Goal: Information Seeking & Learning: Learn about a topic

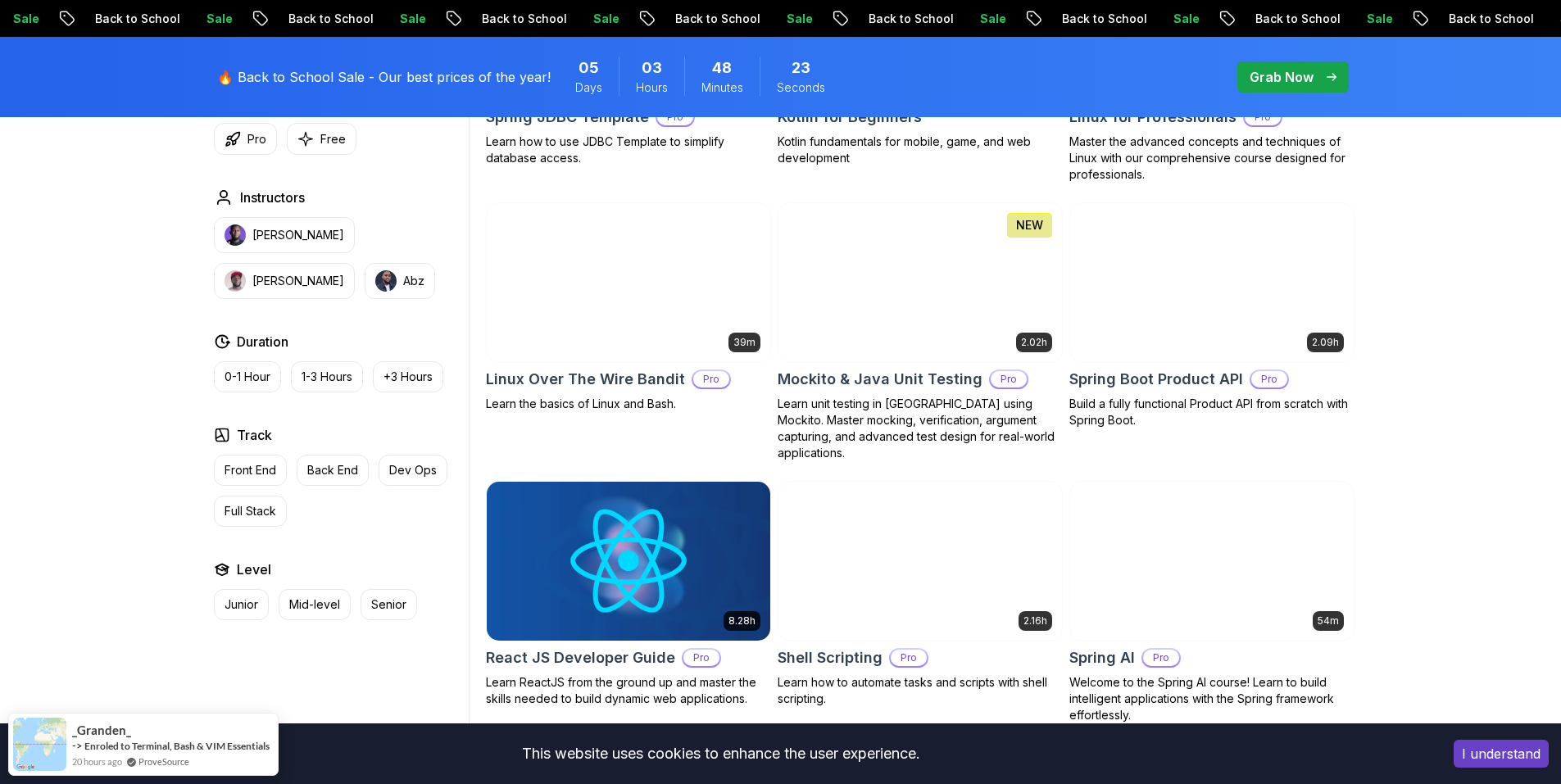
scroll to position [3540, 0]
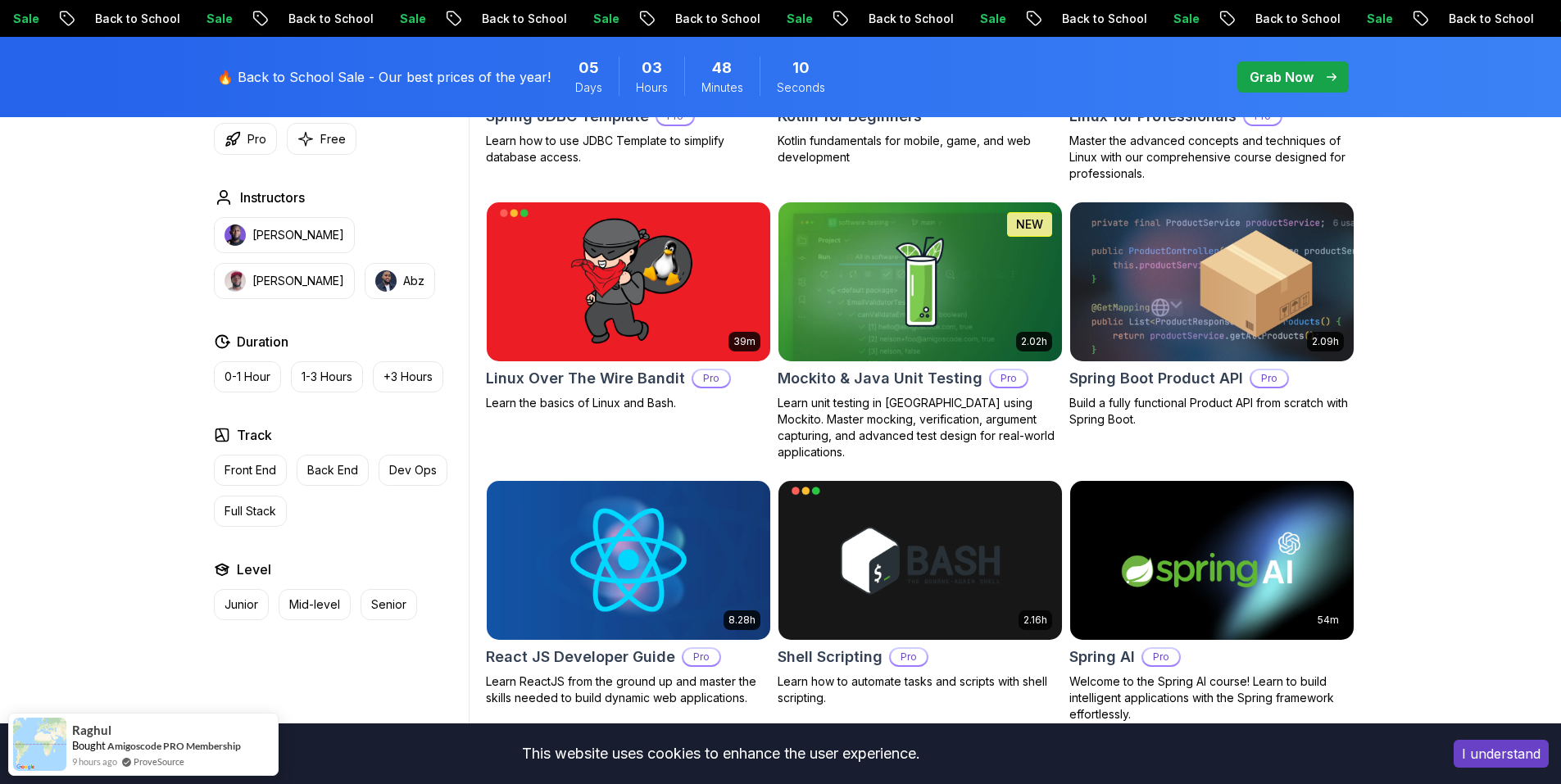
click at [1018, 248] on body "Sale Back to School Sale Back to School Sale Back to School Sale Back to School…" at bounding box center [780, 716] width 1561 height 8513
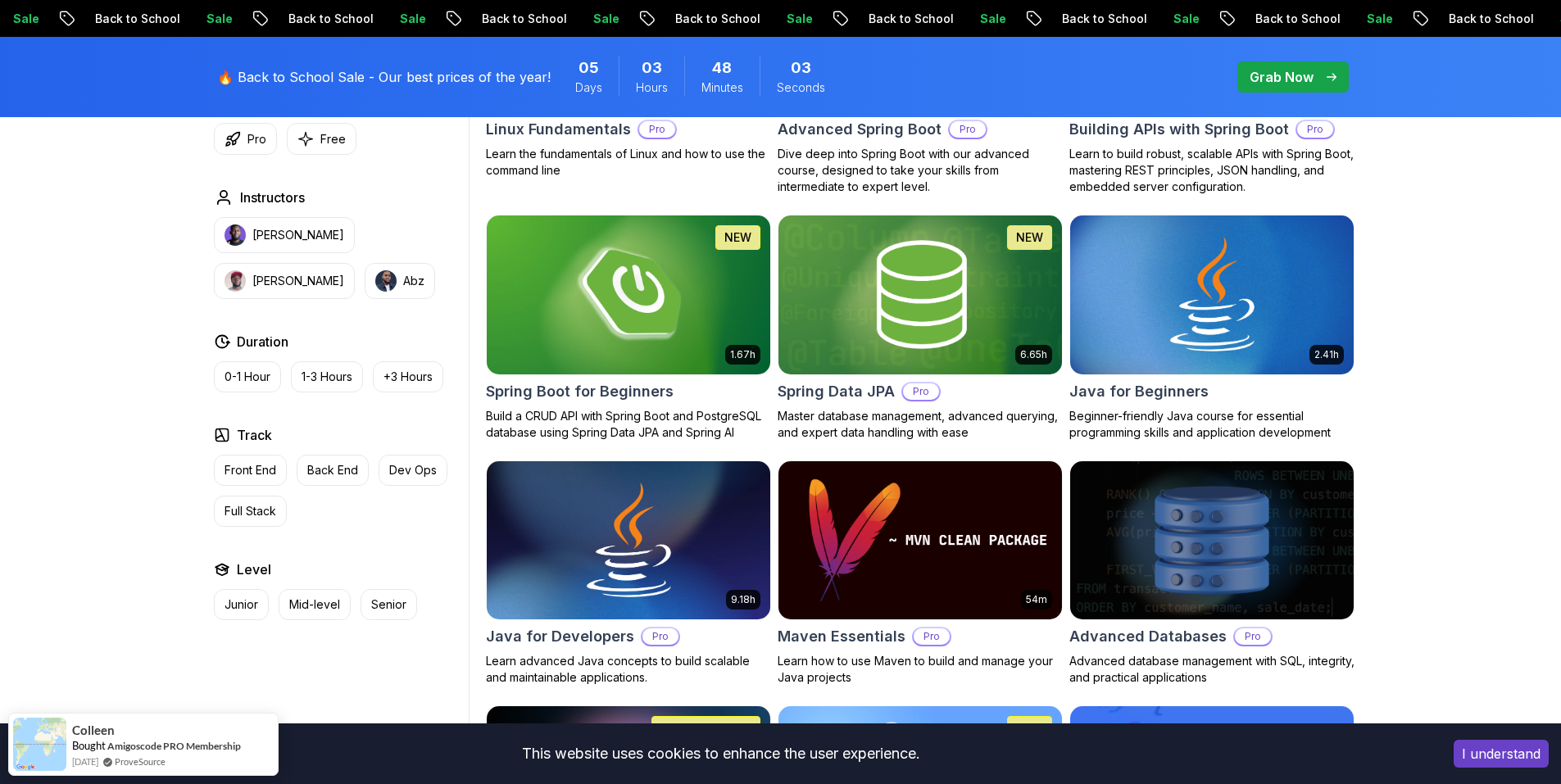
scroll to position [678, 0]
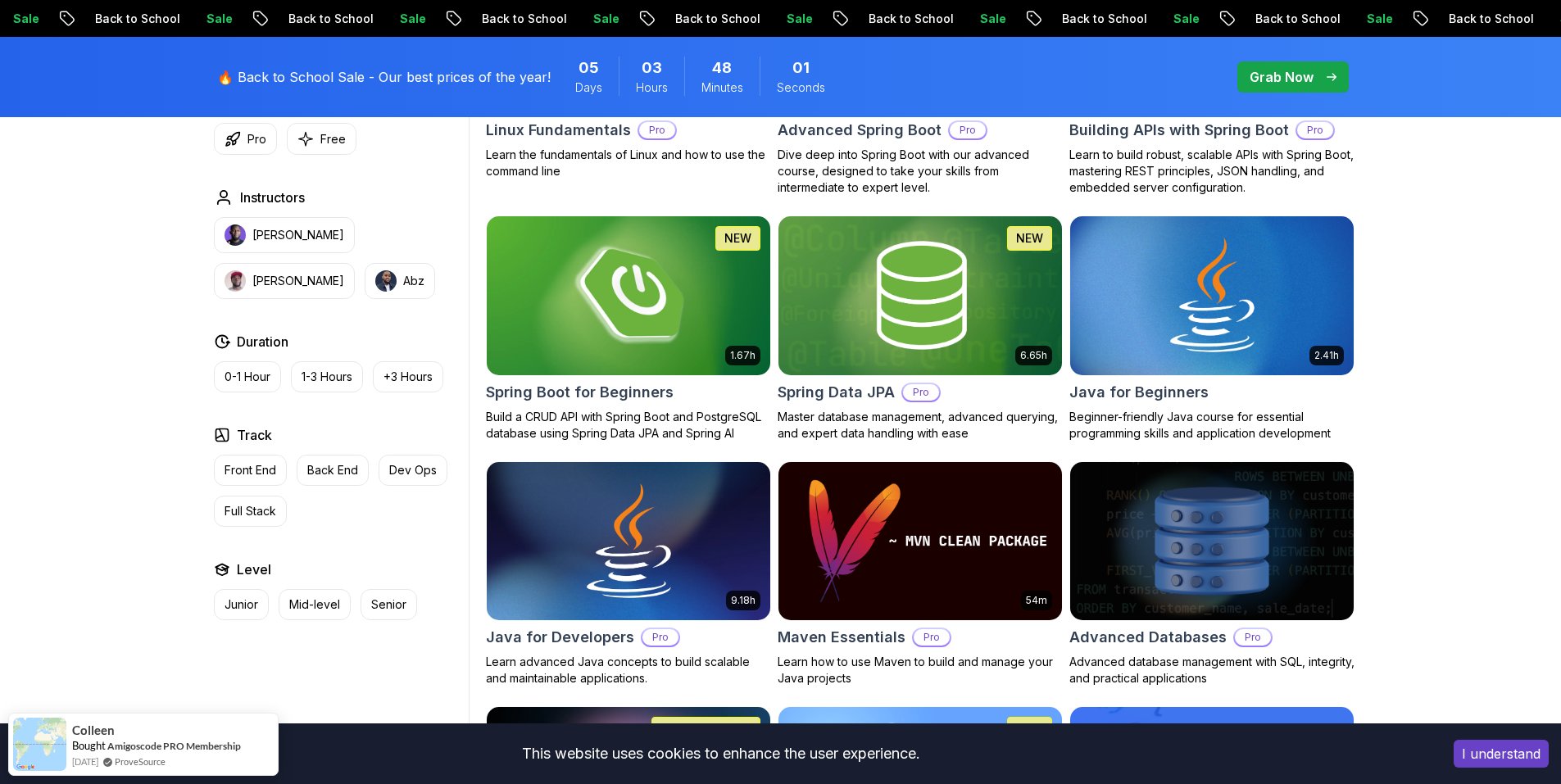
click at [536, 330] on img at bounding box center [627, 295] width 298 height 166
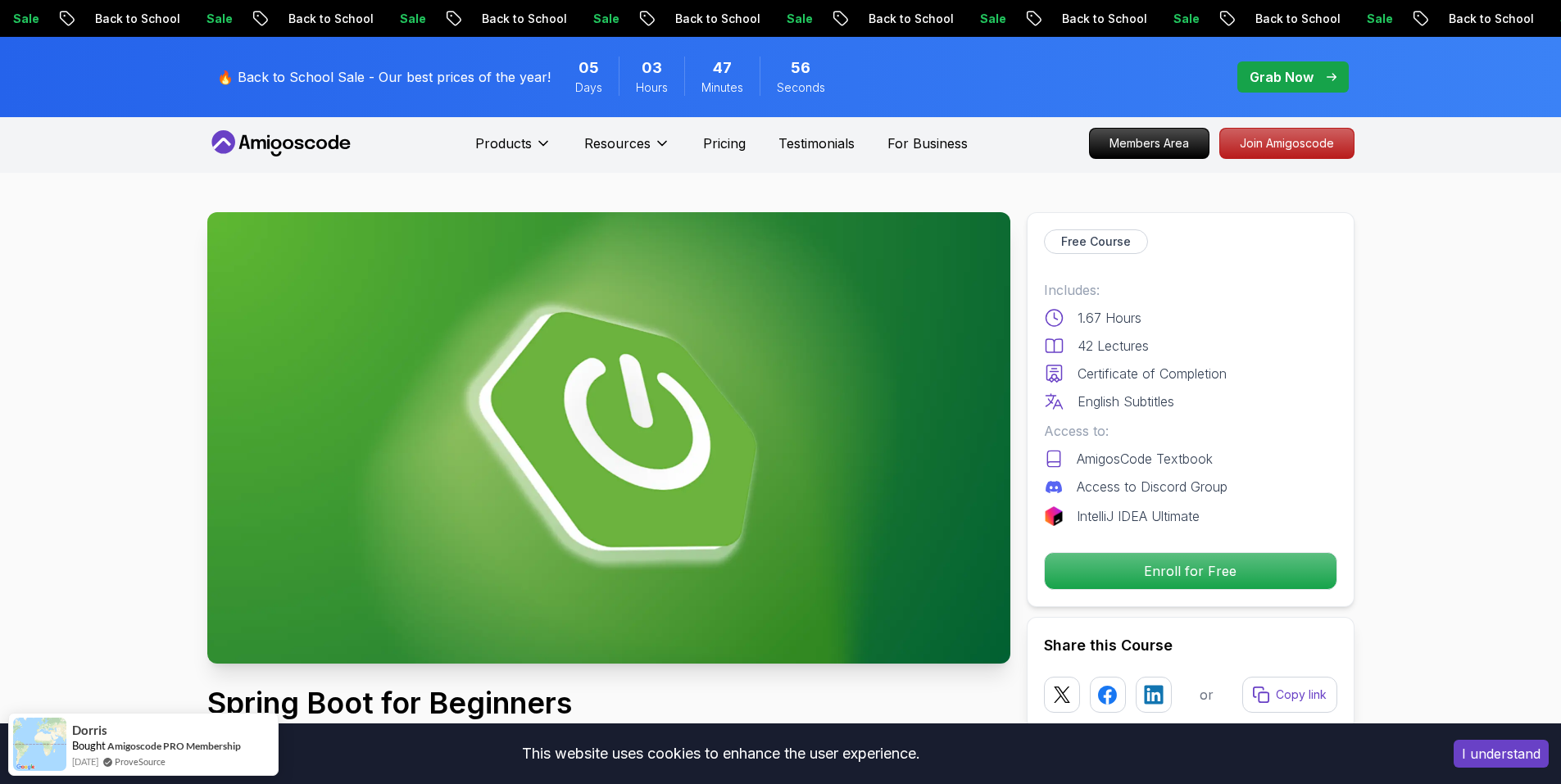
scroll to position [3, 0]
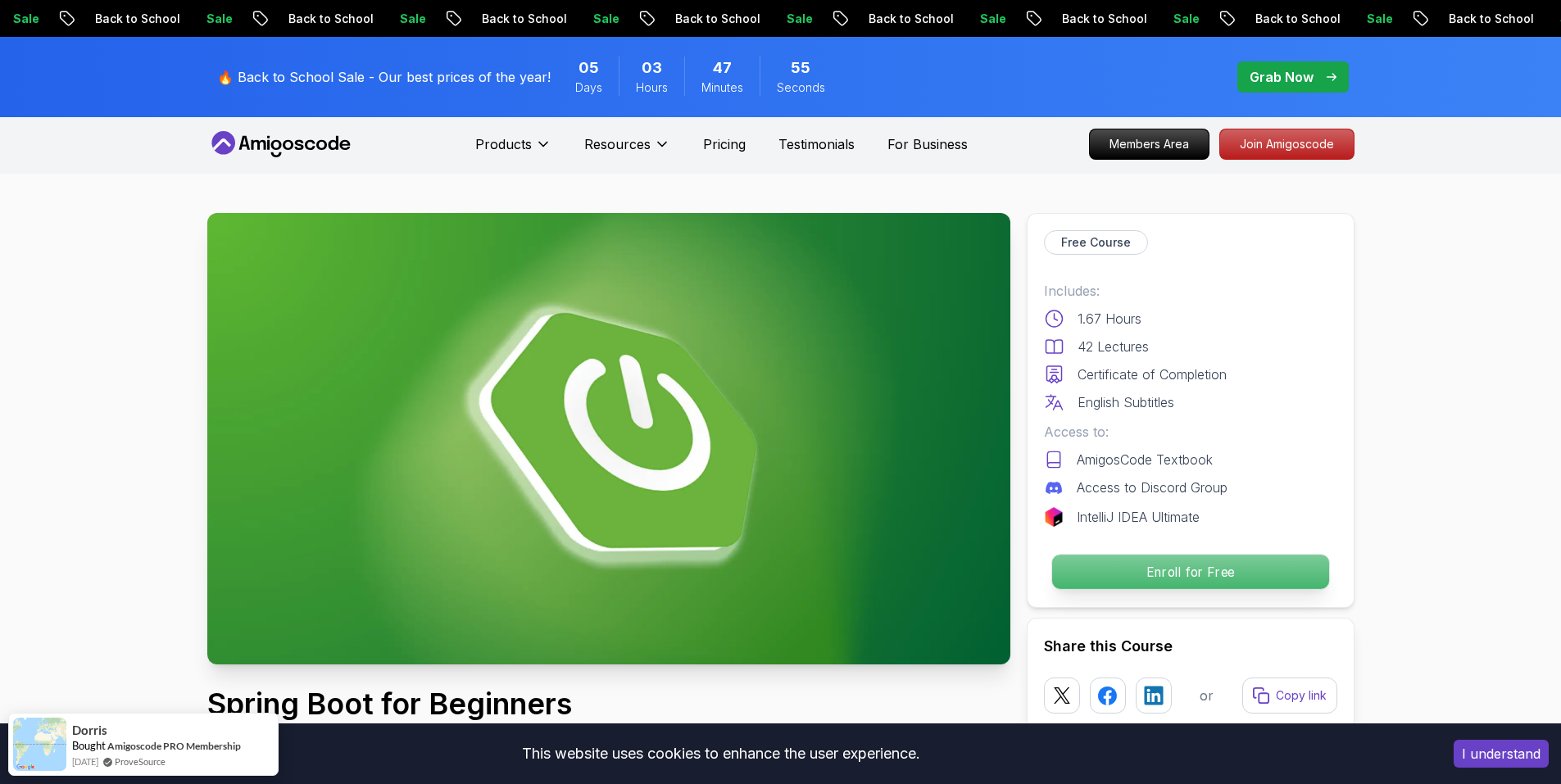
click at [1187, 562] on p "Enroll for Free" at bounding box center [1189, 571] width 277 height 34
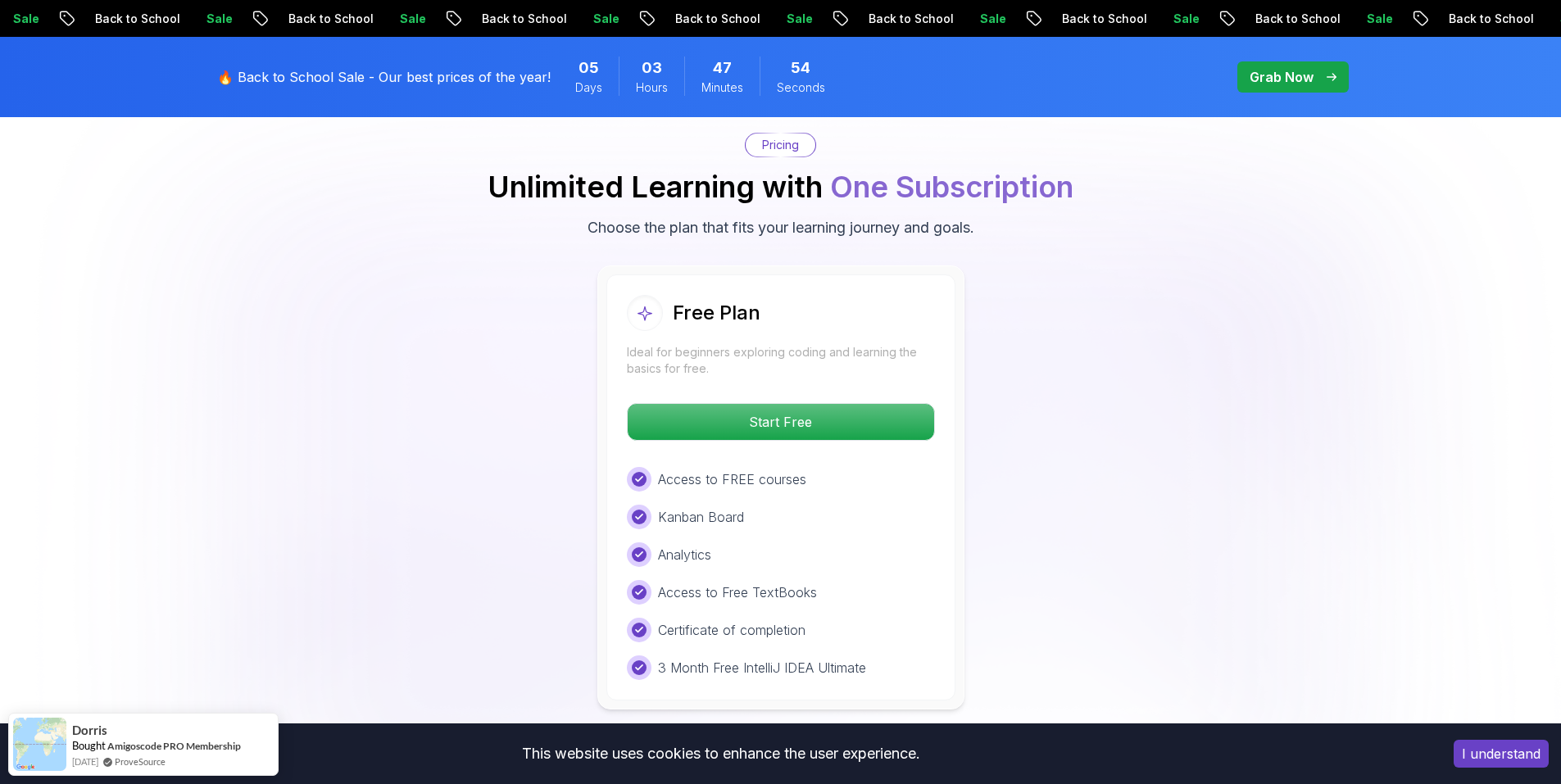
scroll to position [3334, 0]
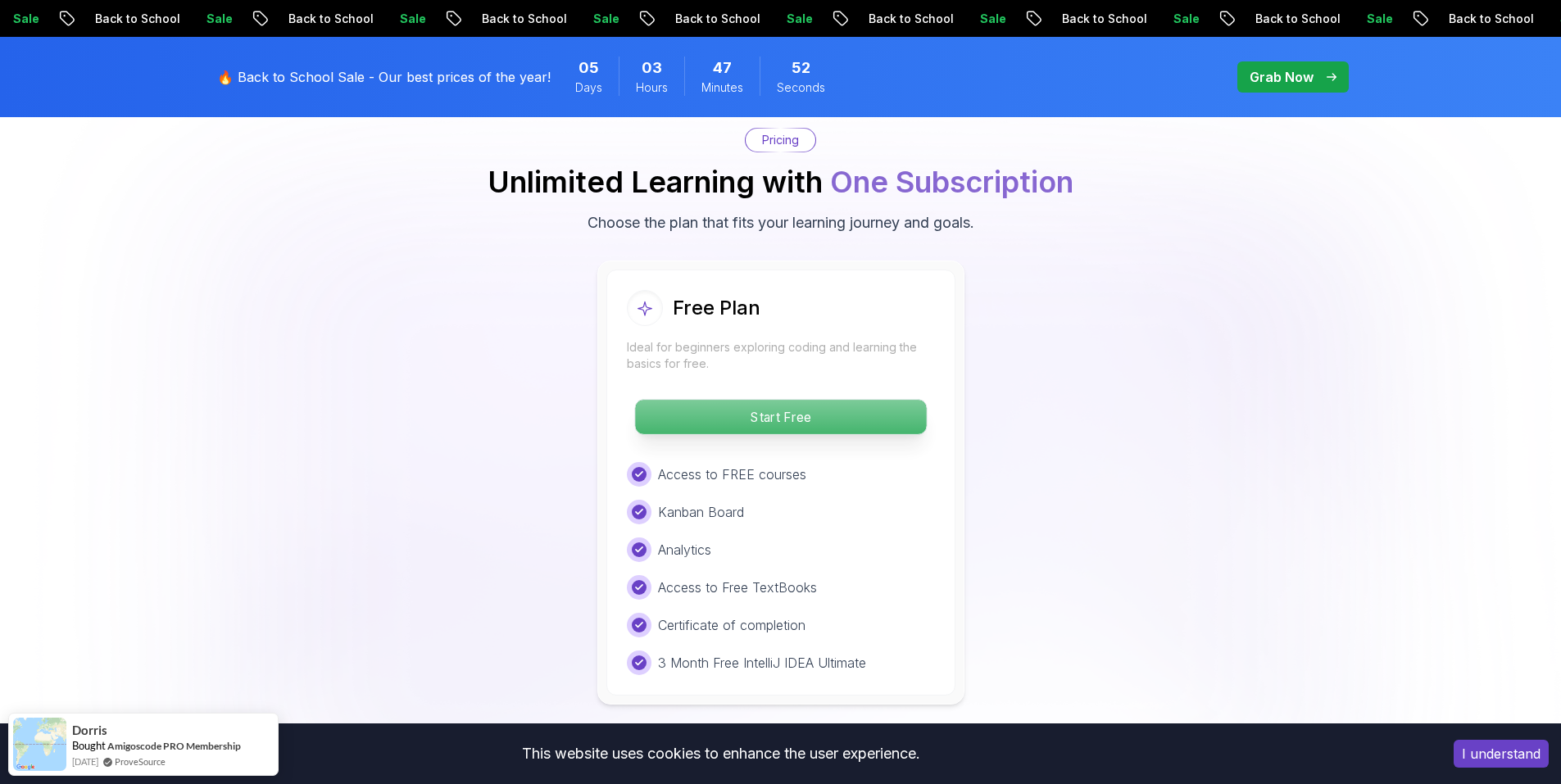
click at [895, 403] on p "Start Free" at bounding box center [780, 417] width 291 height 34
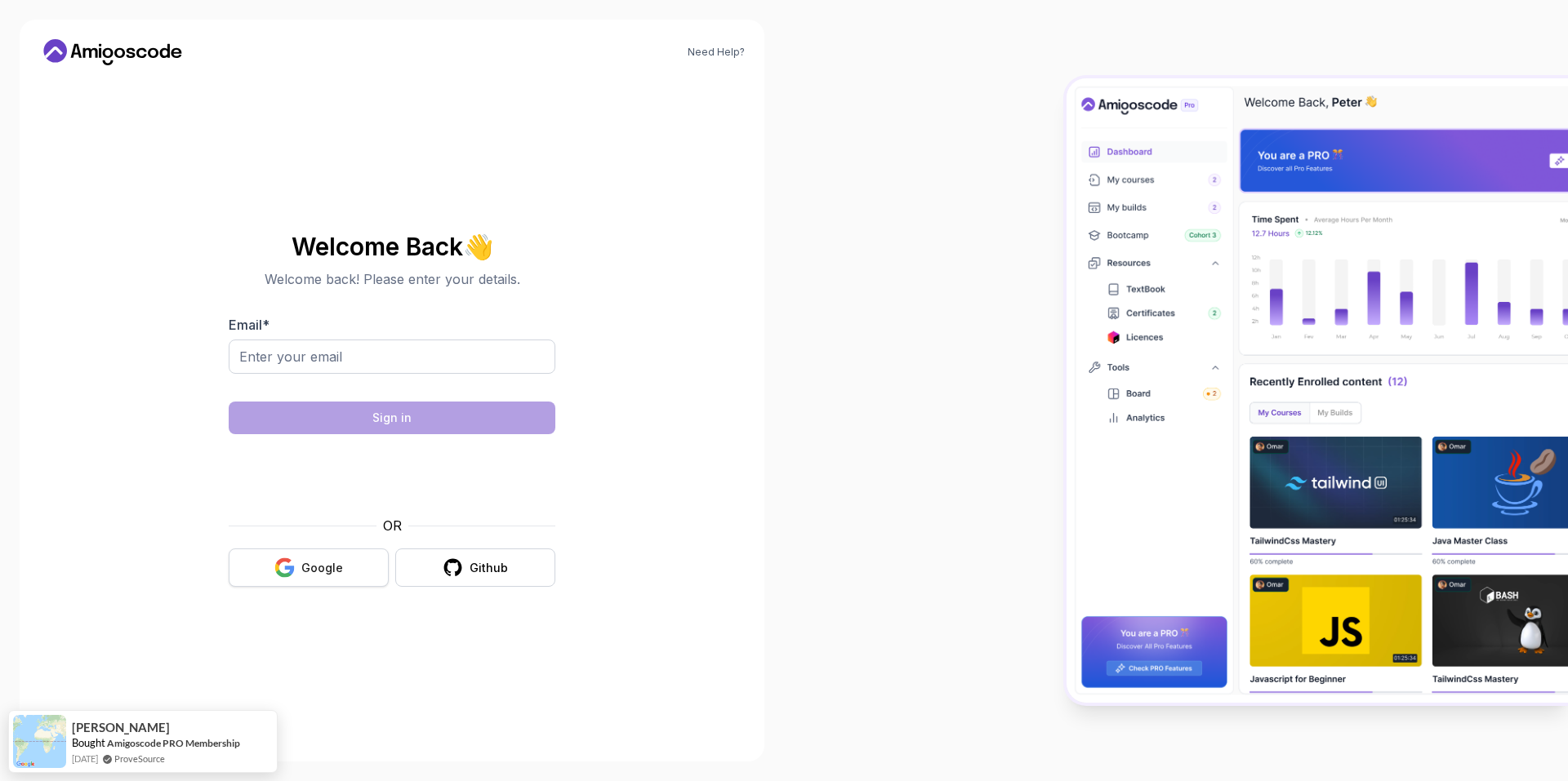
click at [303, 569] on div "Google" at bounding box center [322, 568] width 42 height 17
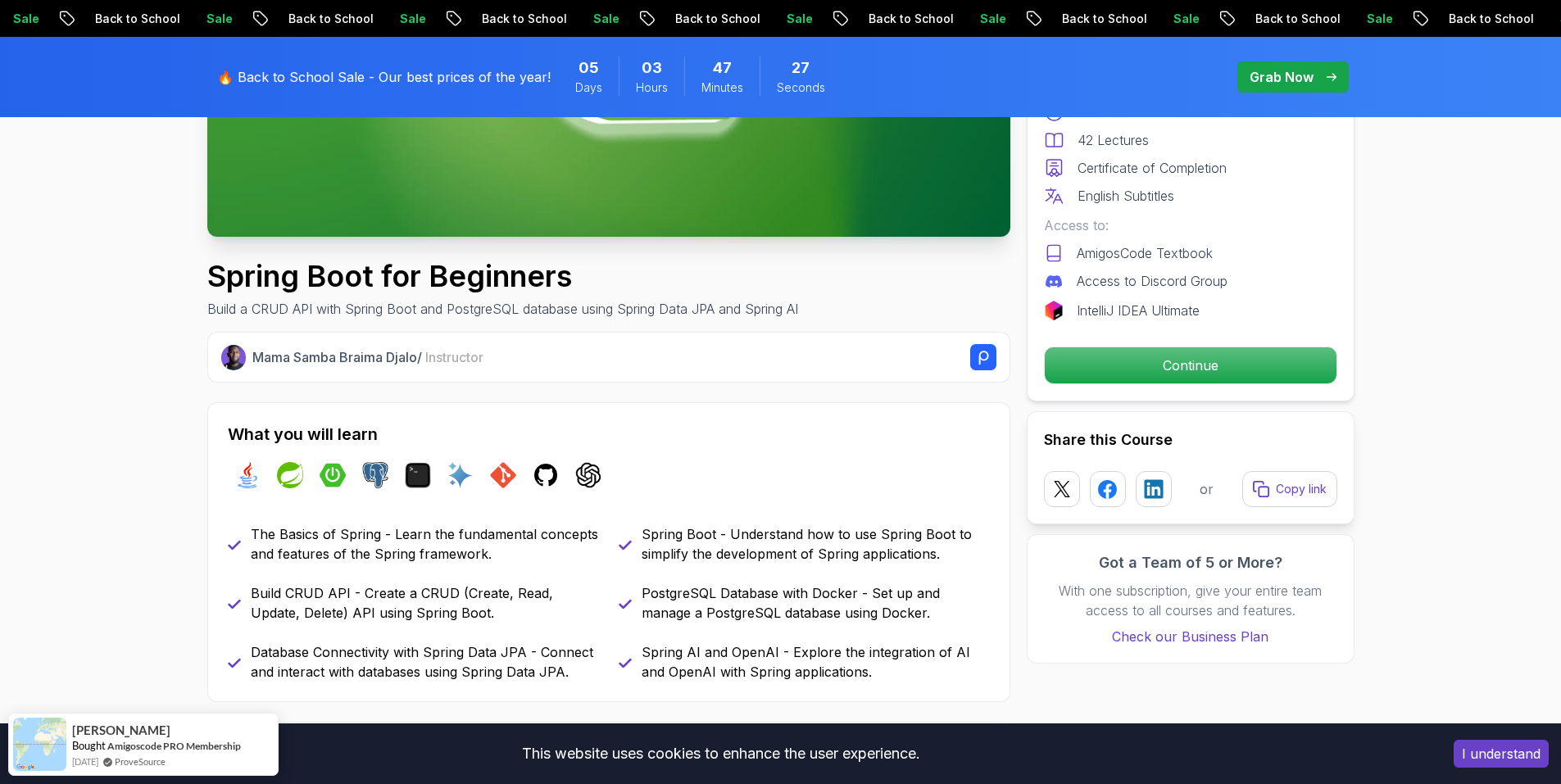
scroll to position [477, 0]
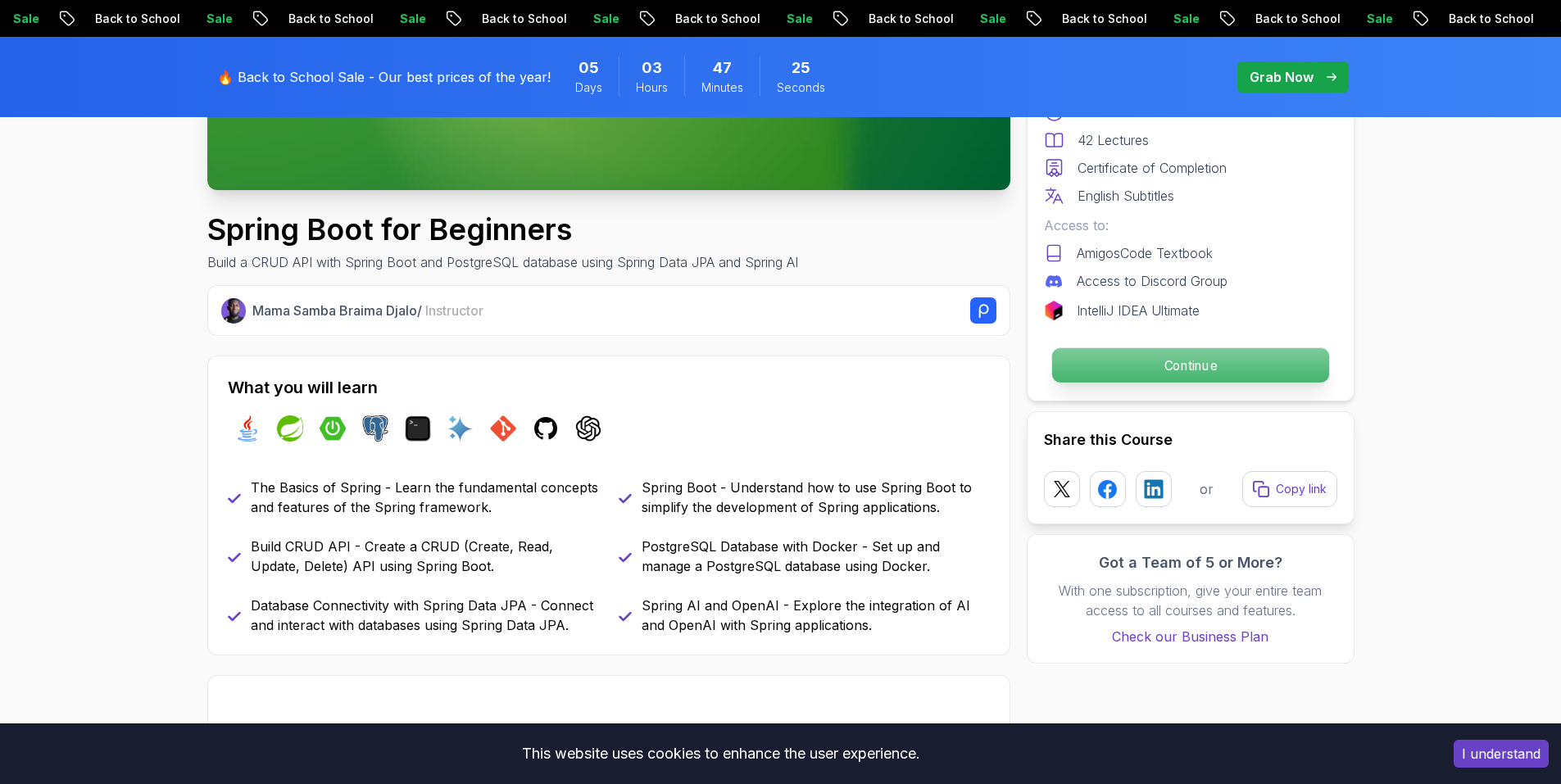
click at [1189, 373] on p "Continue" at bounding box center [1189, 365] width 277 height 34
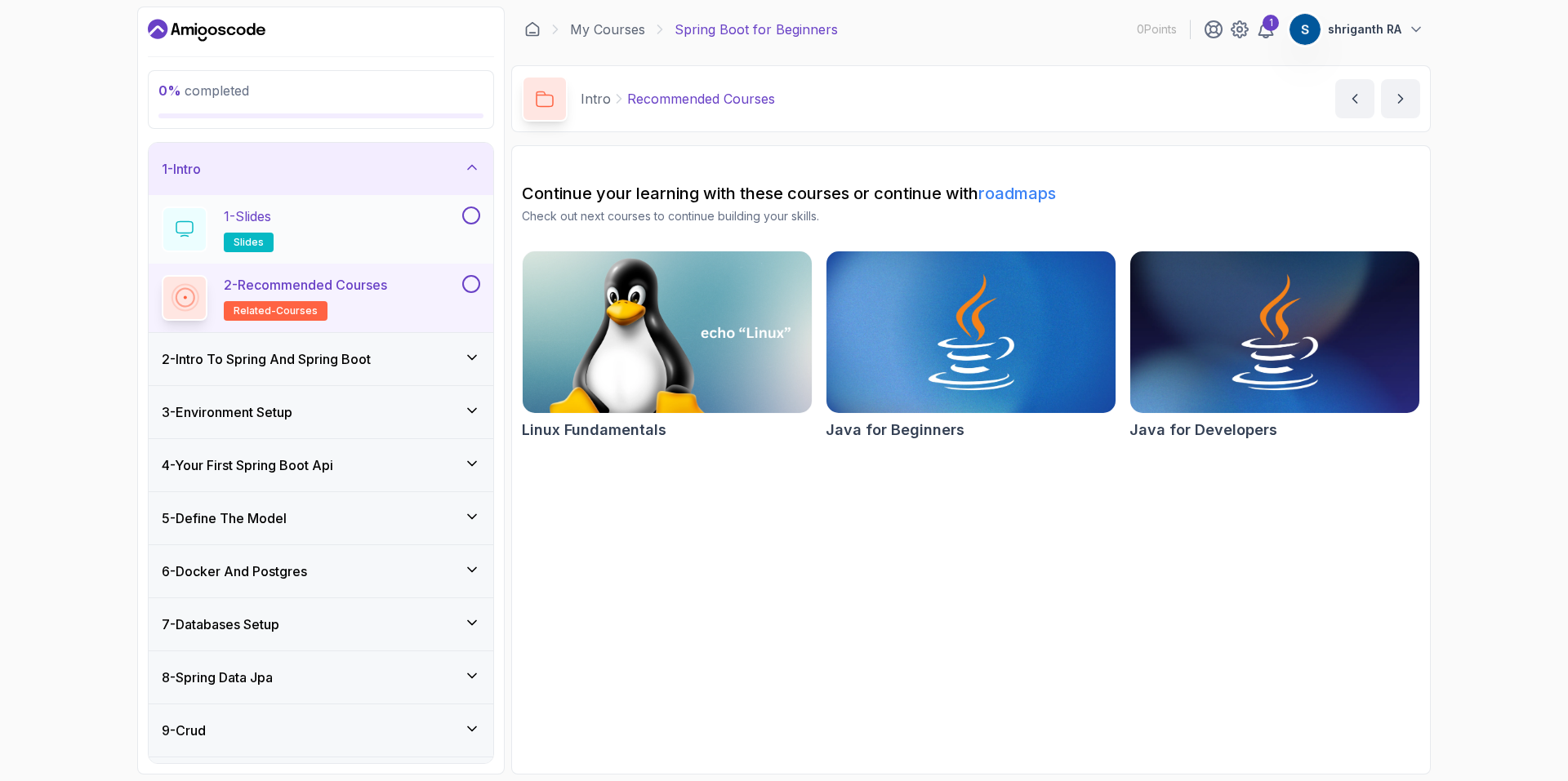
click at [326, 215] on div "1 - Slides slides" at bounding box center [310, 229] width 298 height 46
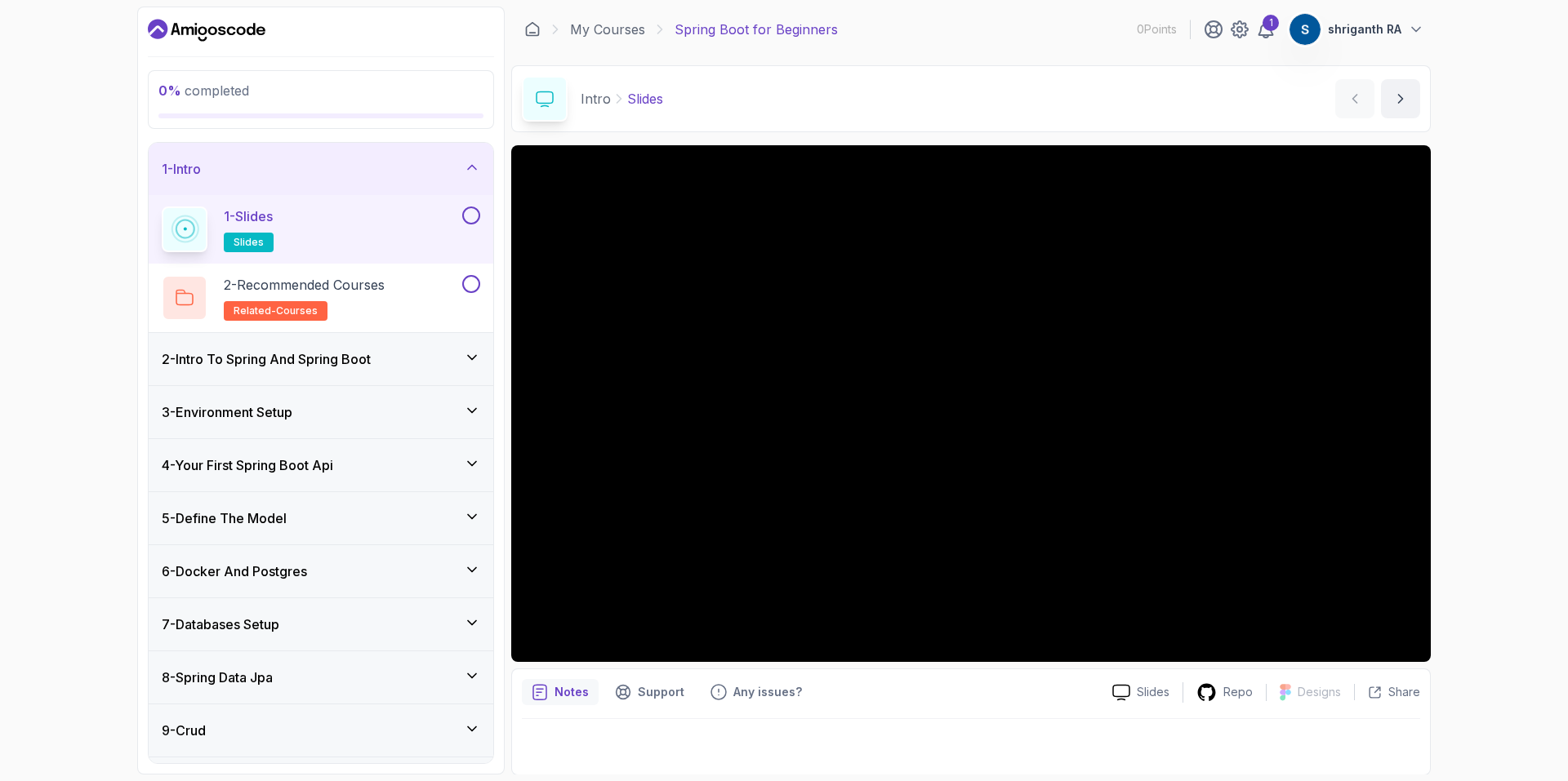
scroll to position [1, 0]
click at [374, 289] on p "2 - Recommended Courses" at bounding box center [304, 284] width 160 height 19
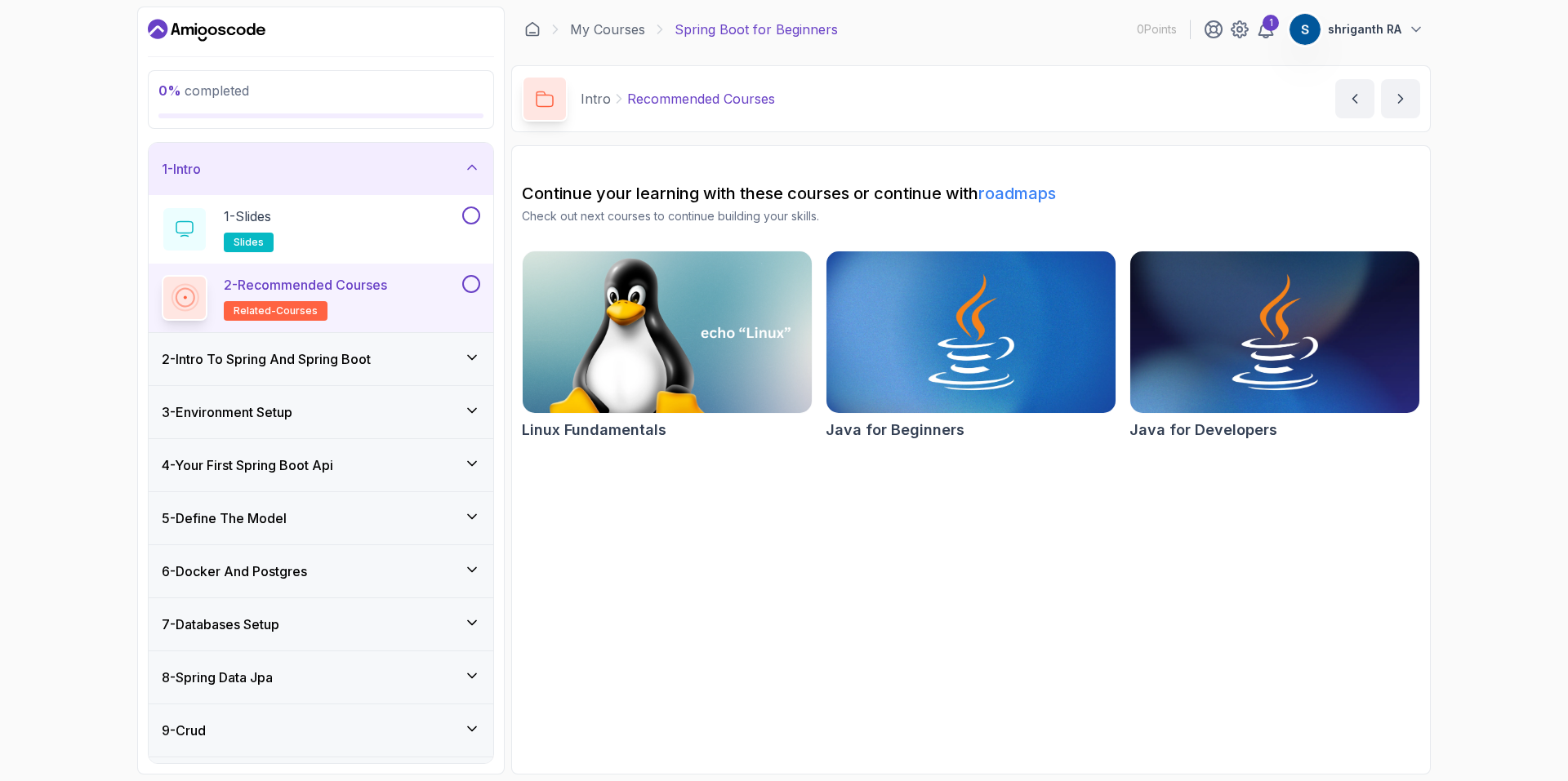
click at [400, 349] on div "2 - Intro To Spring And Spring Boot" at bounding box center [320, 358] width 318 height 19
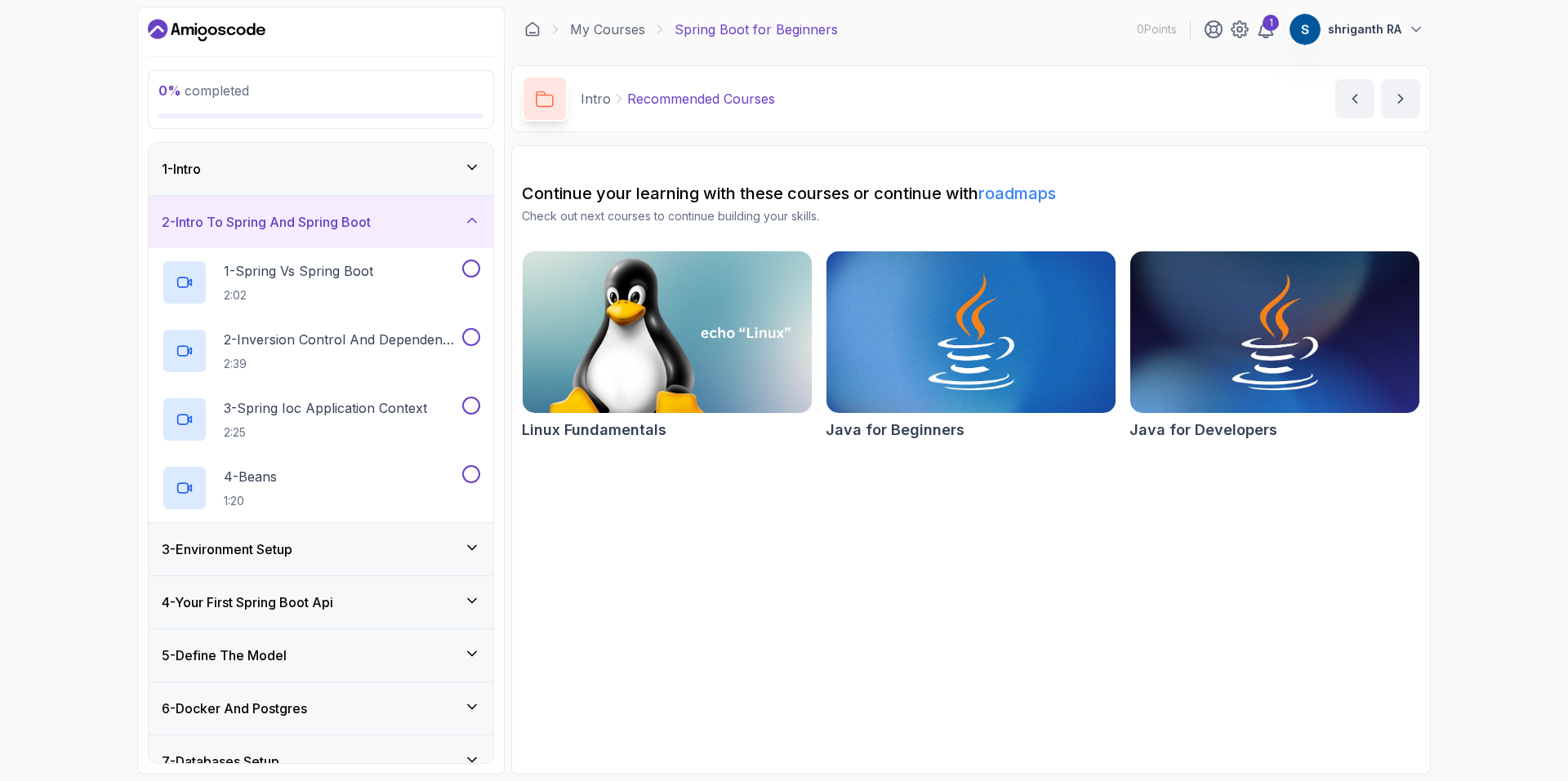
click at [416, 223] on div "2 - Intro To Spring And Spring Boot" at bounding box center [320, 221] width 318 height 19
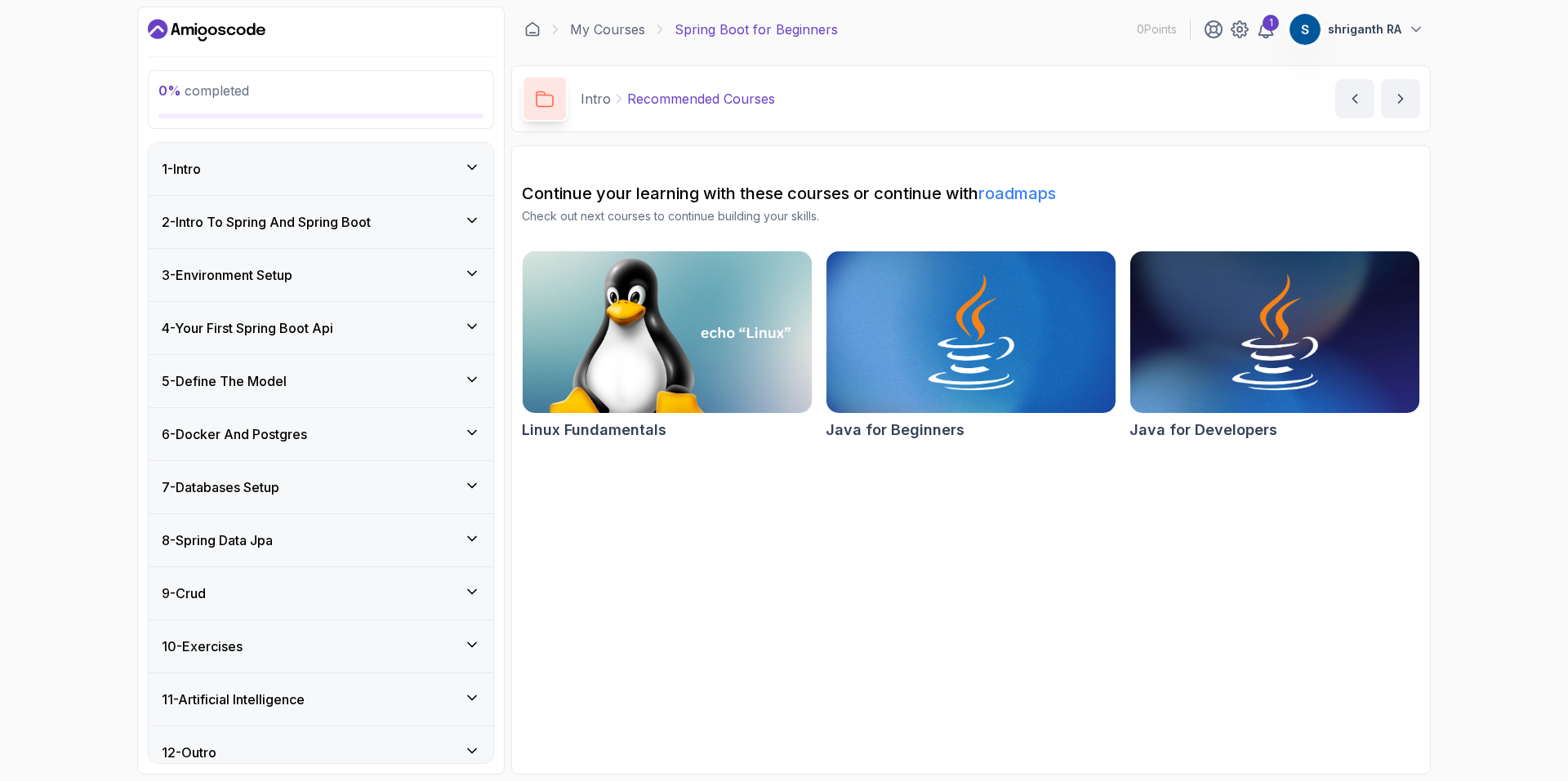
click at [416, 223] on div "2 - Intro To Spring And Spring Boot" at bounding box center [320, 221] width 318 height 19
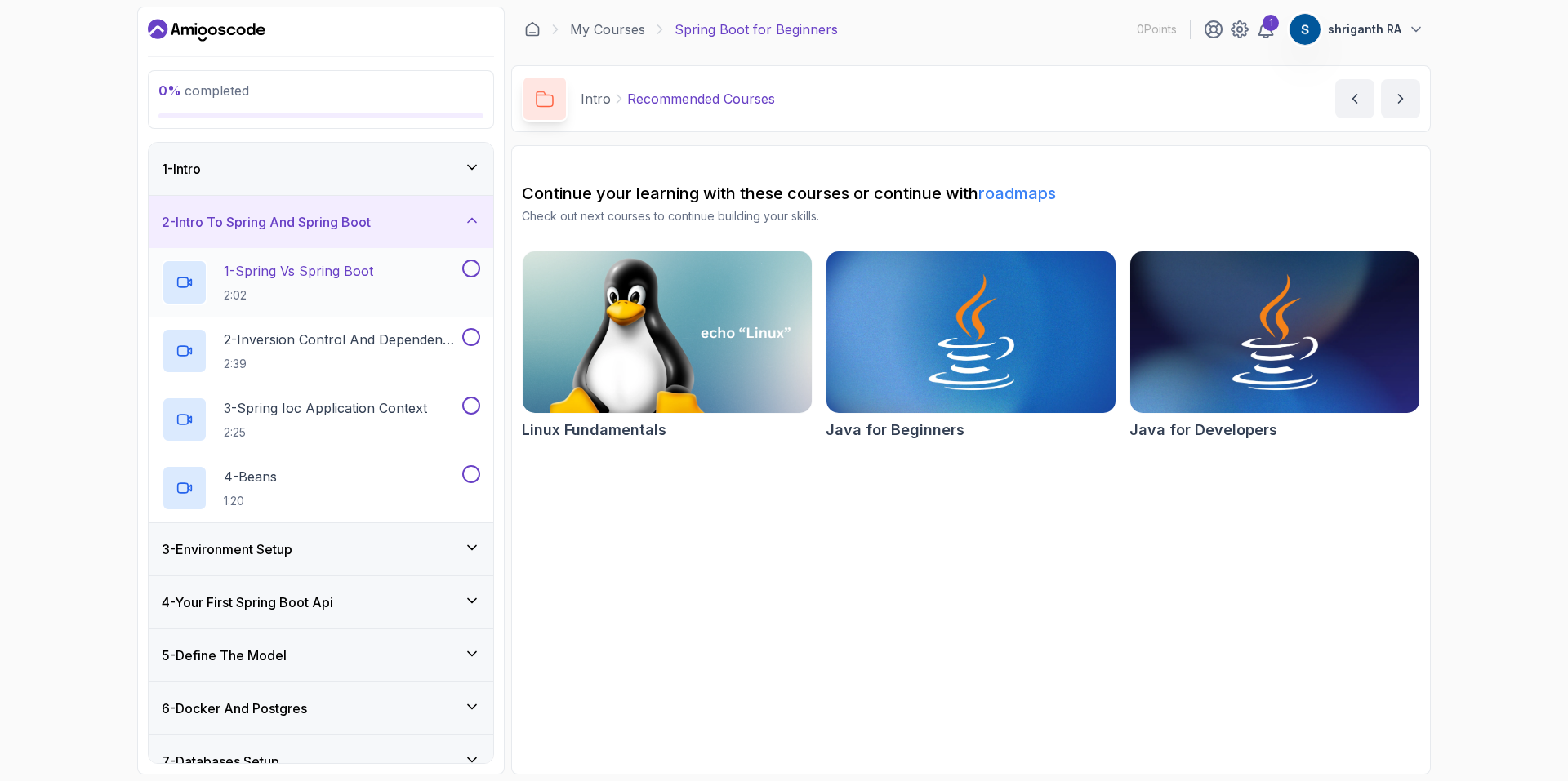
click at [394, 276] on div "1 - Spring Vs Spring Boot 2:02" at bounding box center [310, 282] width 298 height 46
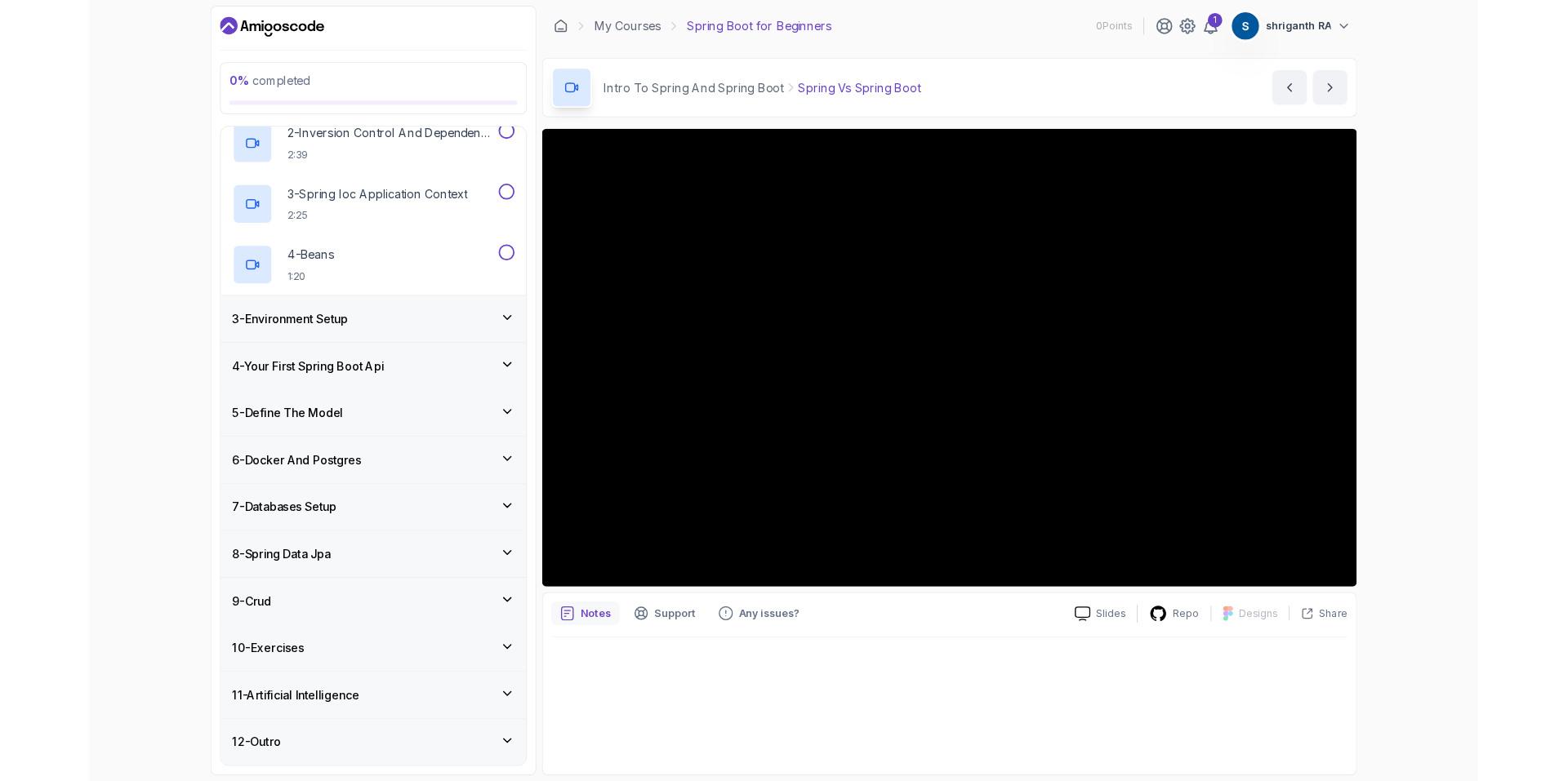
scroll to position [290, 0]
